Goal: Information Seeking & Learning: Learn about a topic

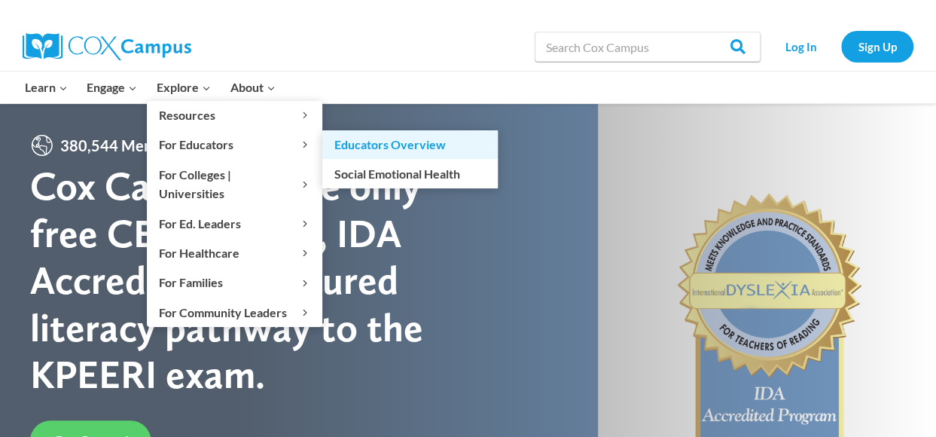
click at [345, 144] on link "Educators Overview" at bounding box center [409, 144] width 175 height 29
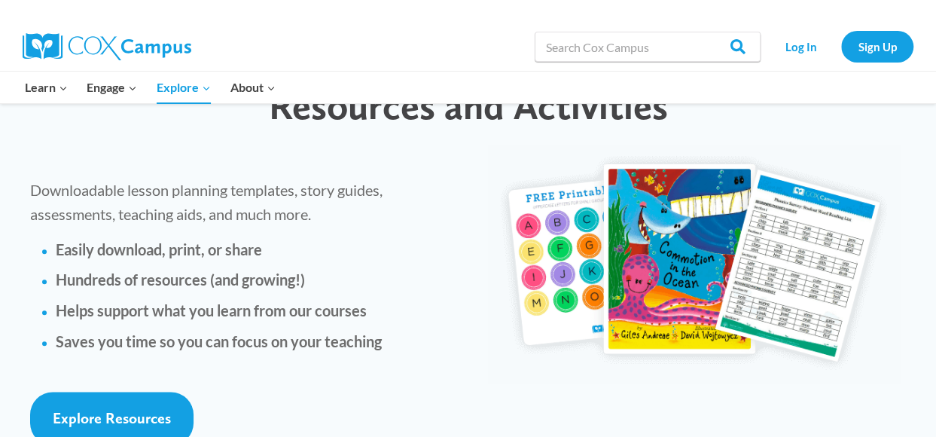
scroll to position [3484, 0]
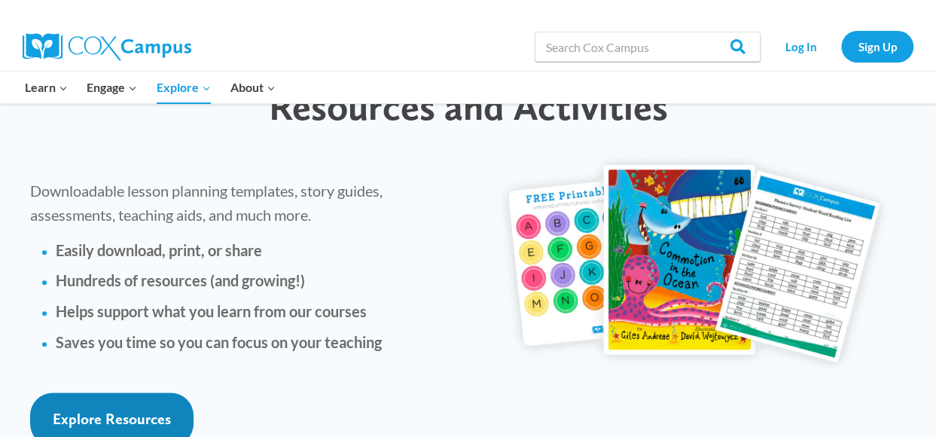
click at [175, 392] on link "Explore Resources" at bounding box center [111, 418] width 163 height 53
click at [123, 409] on span "Explore Resources" at bounding box center [112, 418] width 118 height 18
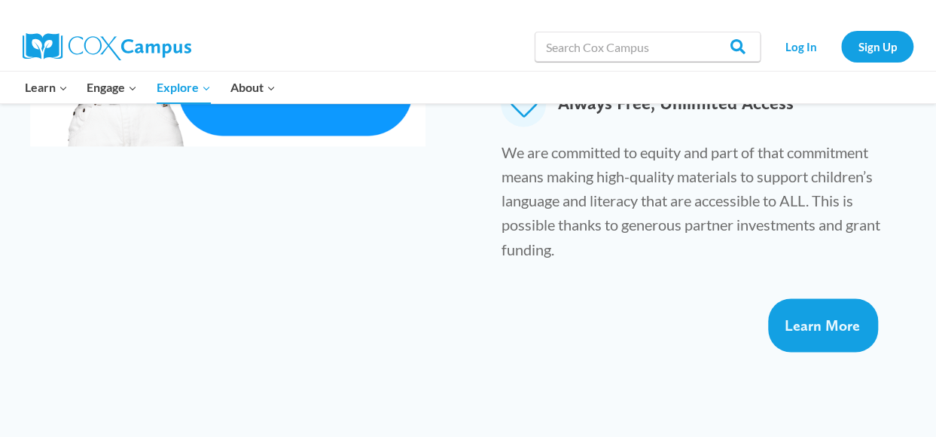
scroll to position [1147, 0]
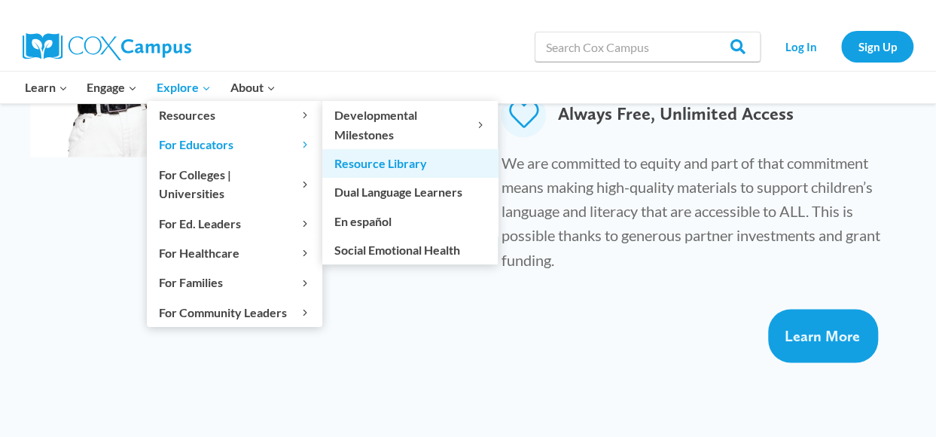
click at [365, 157] on link "Resource Library" at bounding box center [409, 163] width 175 height 29
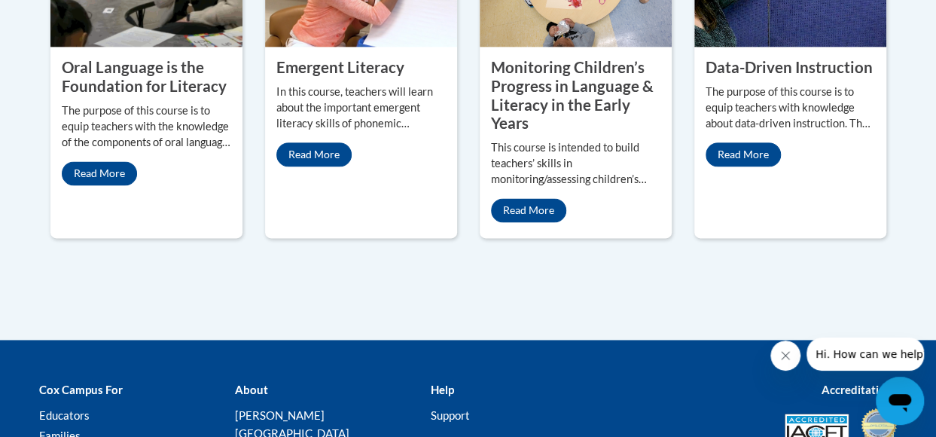
scroll to position [899, 0]
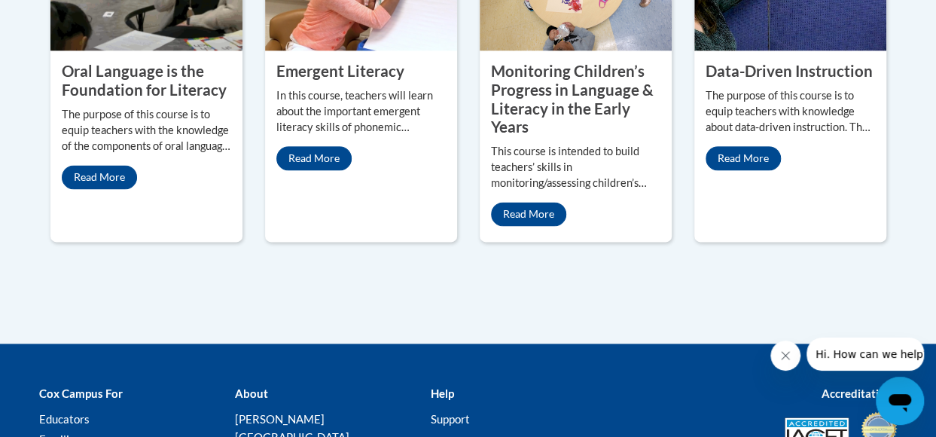
click at [753, 165] on link "Read More" at bounding box center [742, 158] width 75 height 24
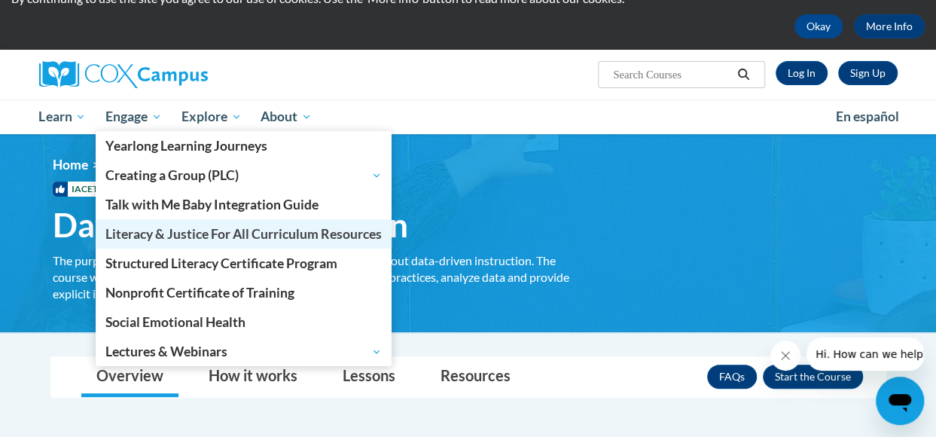
scroll to position [65, 0]
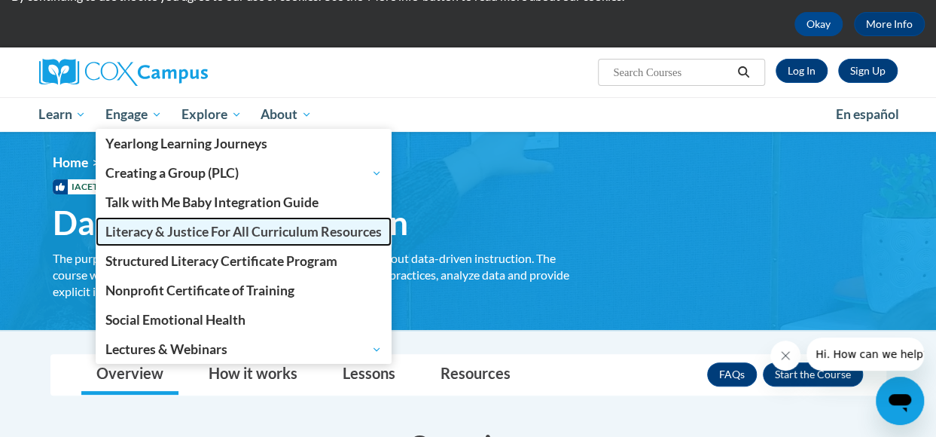
click at [202, 234] on span "Literacy & Justice For All Curriculum Resources" at bounding box center [243, 232] width 276 height 16
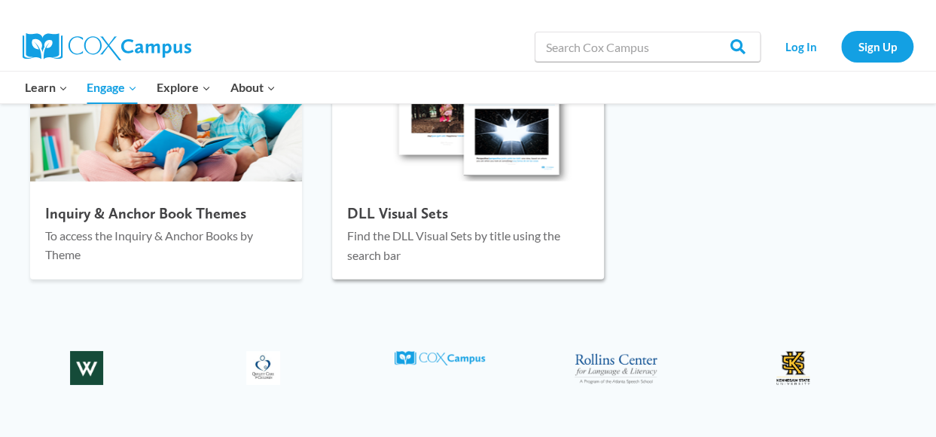
scroll to position [2131, 0]
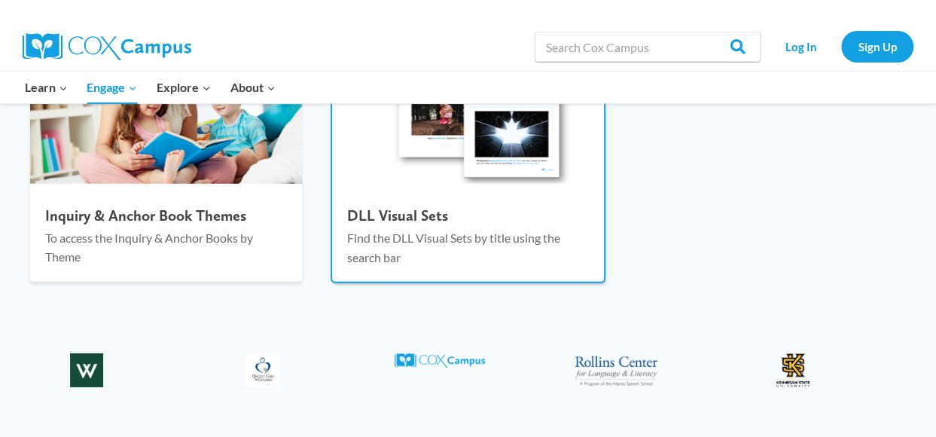
click at [391, 251] on p "Find the DLL Visual Sets by title using the search bar" at bounding box center [468, 247] width 242 height 38
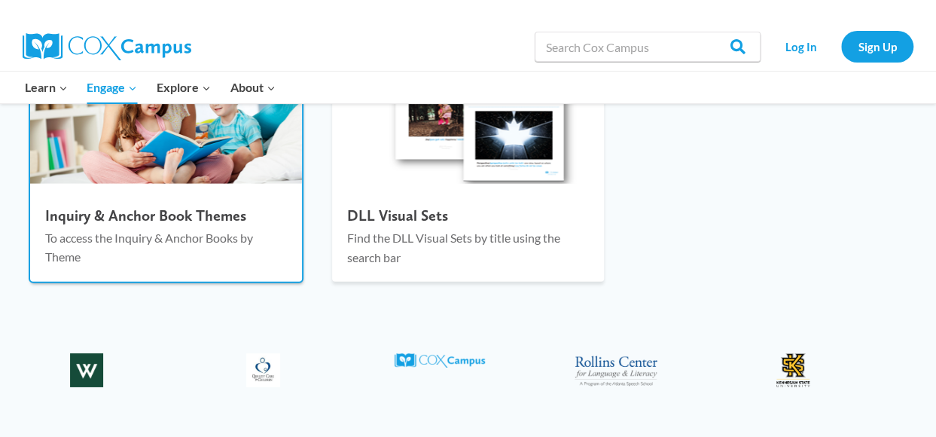
click at [251, 152] on img at bounding box center [166, 112] width 272 height 144
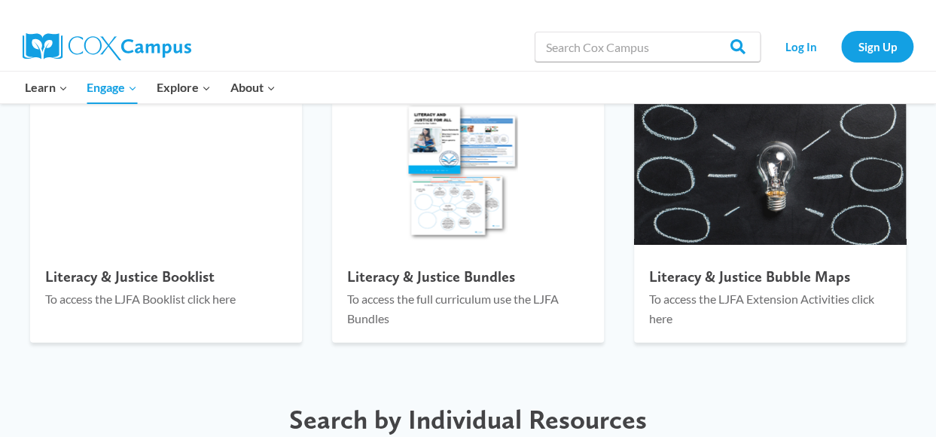
scroll to position [1698, 0]
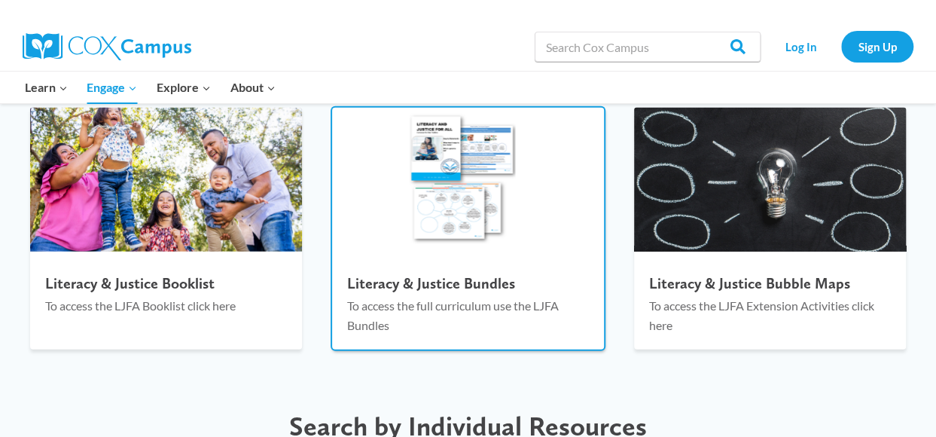
click at [425, 264] on div at bounding box center [468, 258] width 272 height 15
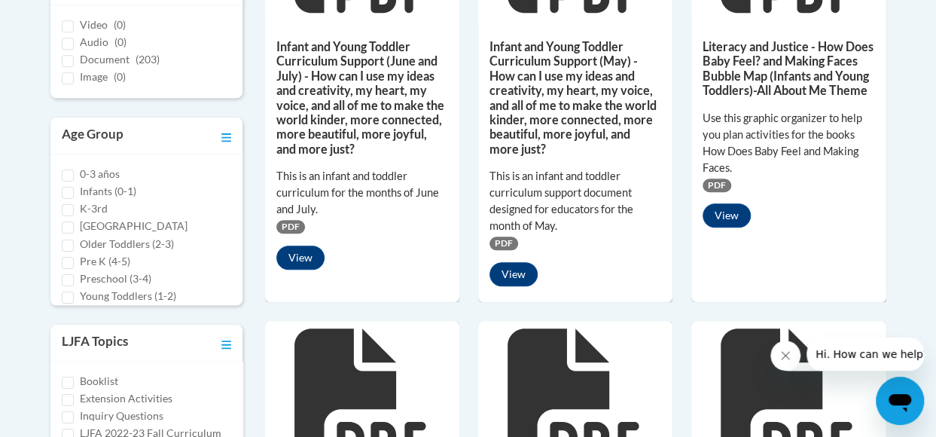
scroll to position [12, 0]
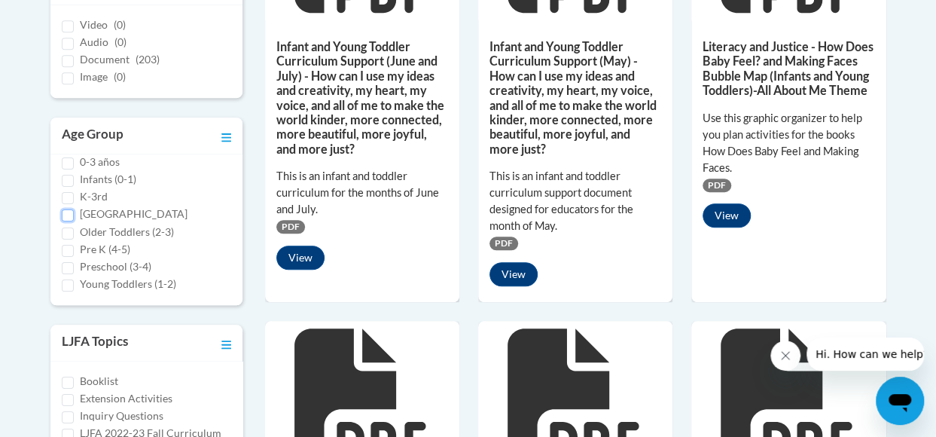
click at [69, 218] on input "[GEOGRAPHIC_DATA]" at bounding box center [68, 215] width 12 height 12
checkbox input "true"
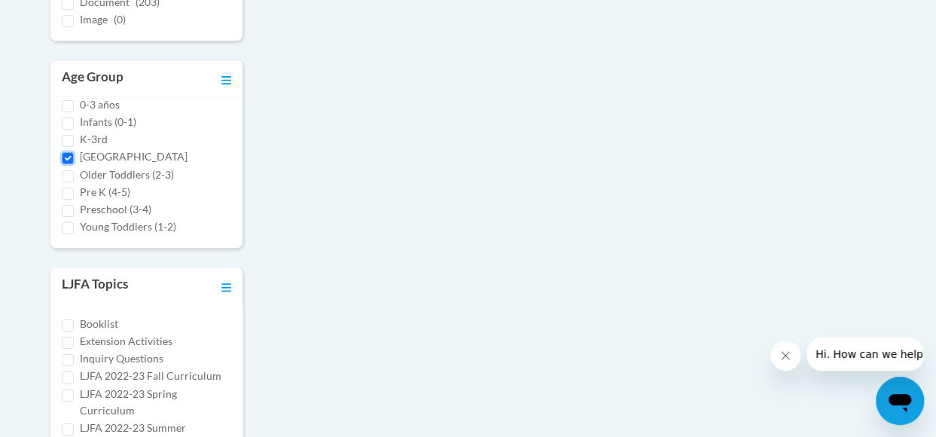
scroll to position [554, 0]
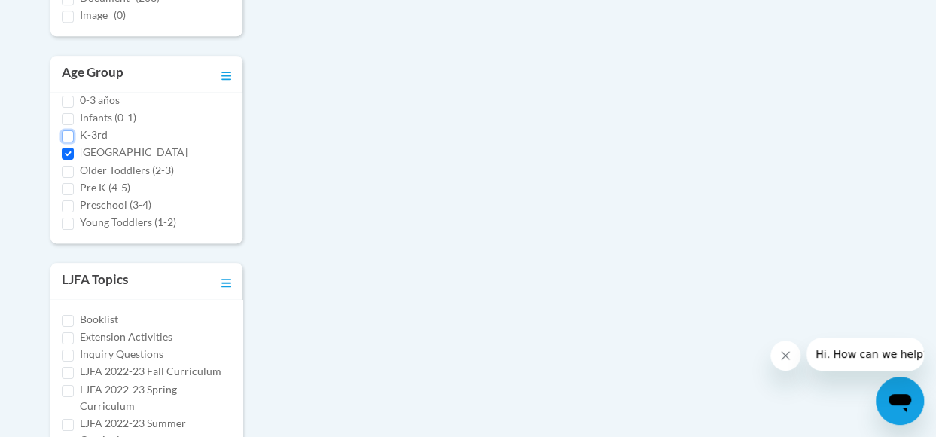
click at [70, 132] on input "K-3rd" at bounding box center [68, 136] width 12 height 12
checkbox input "true"
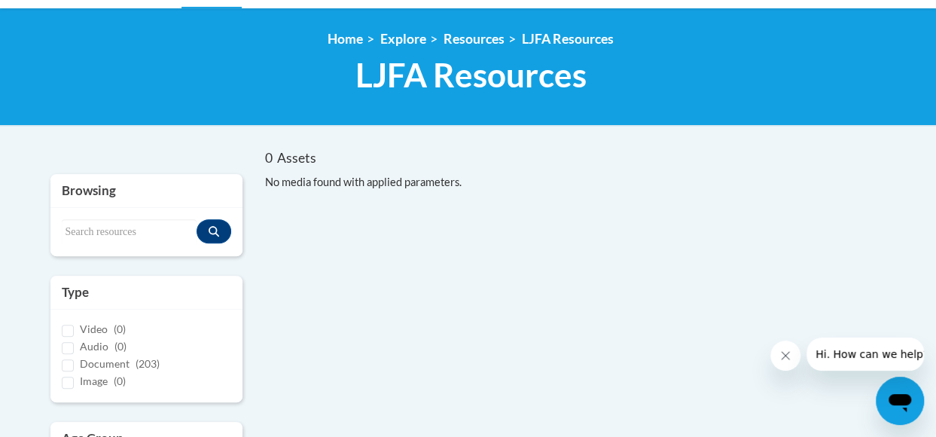
scroll to position [169, 0]
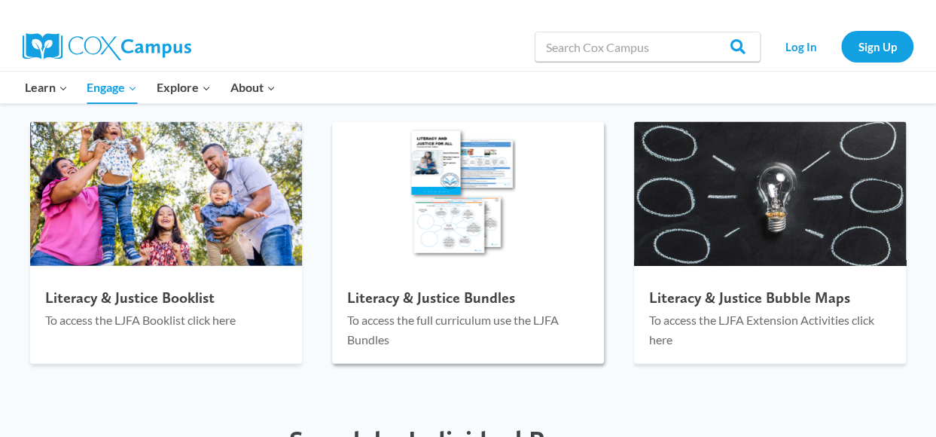
scroll to position [1668, 0]
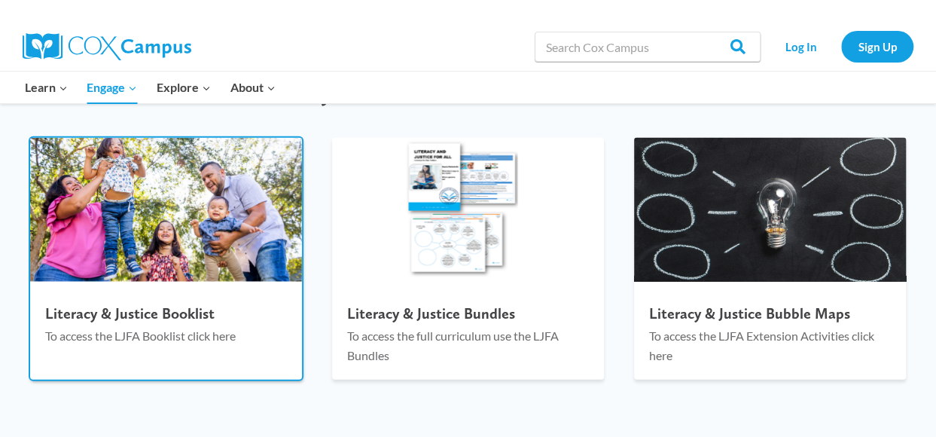
click at [239, 301] on div "Literacy & Justice Booklist To access the LJFA Booklist click here" at bounding box center [166, 329] width 272 height 64
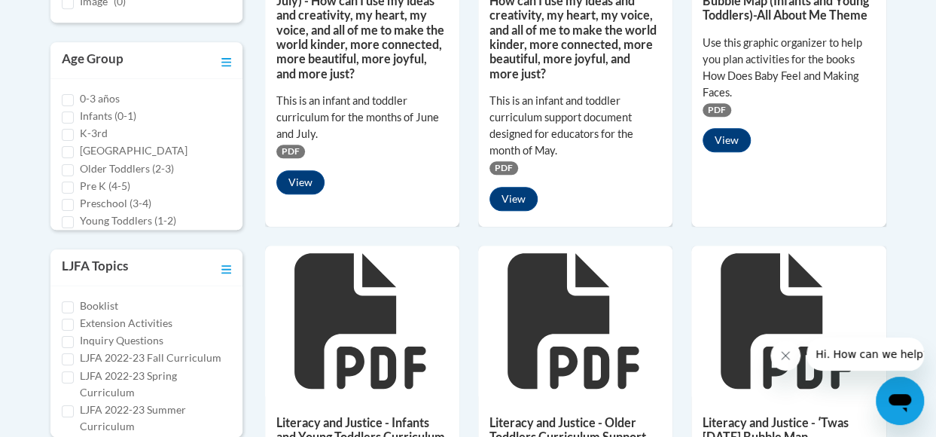
scroll to position [579, 0]
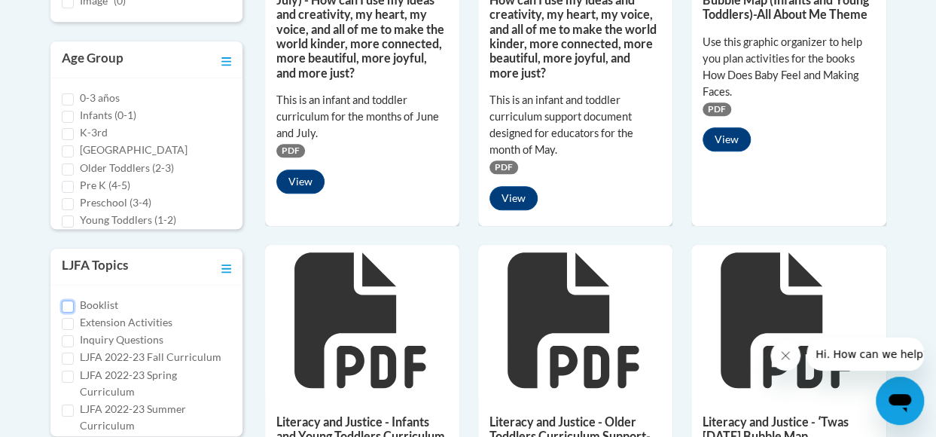
click at [72, 302] on input "Booklist" at bounding box center [68, 306] width 12 height 12
checkbox input "true"
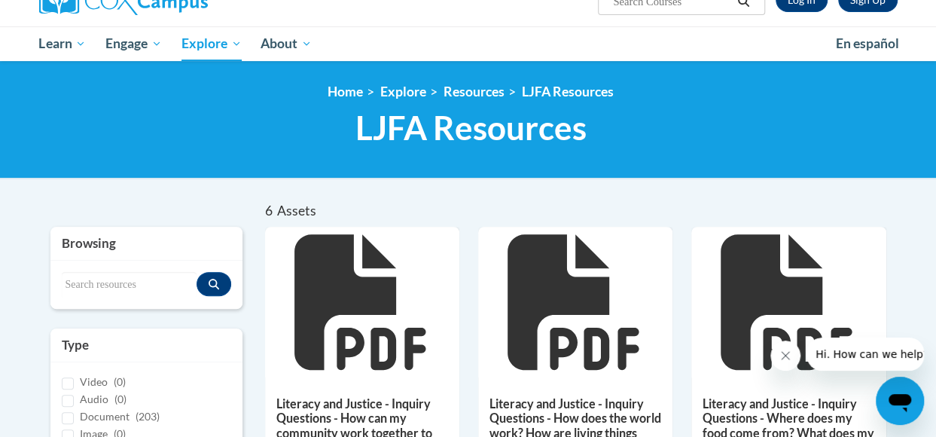
scroll to position [107, 0]
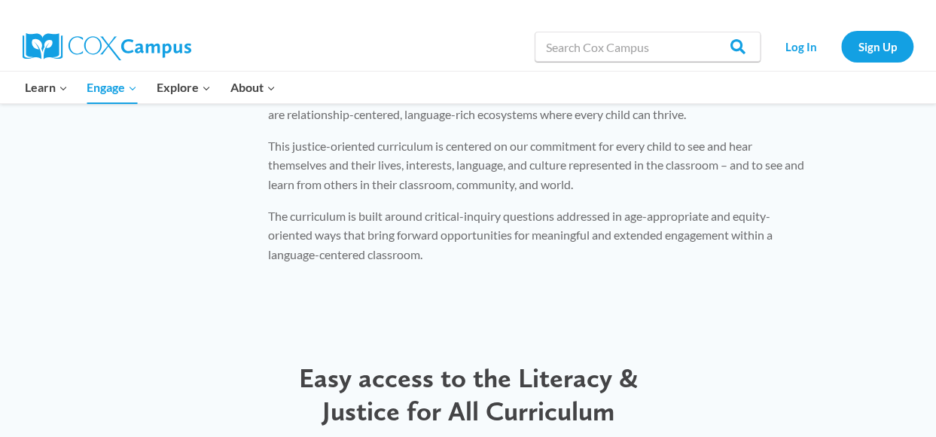
scroll to position [1338, 0]
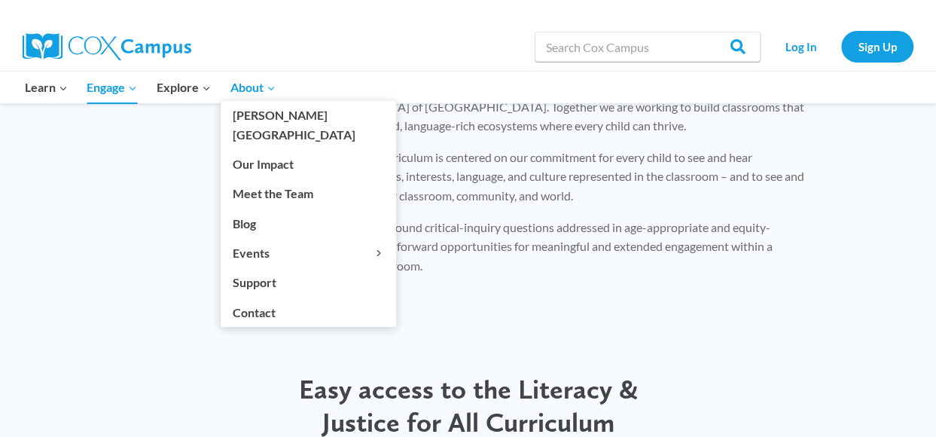
click at [245, 75] on link "About Expand" at bounding box center [253, 88] width 65 height 32
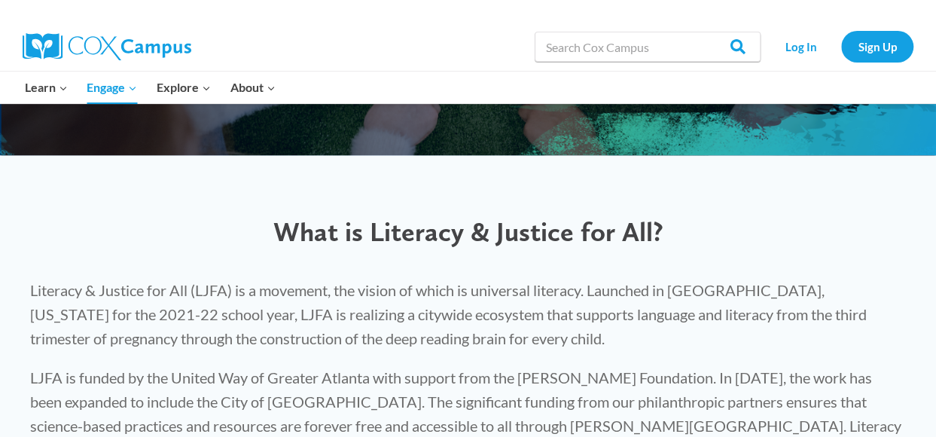
scroll to position [323, 0]
